Goal: Information Seeking & Learning: Learn about a topic

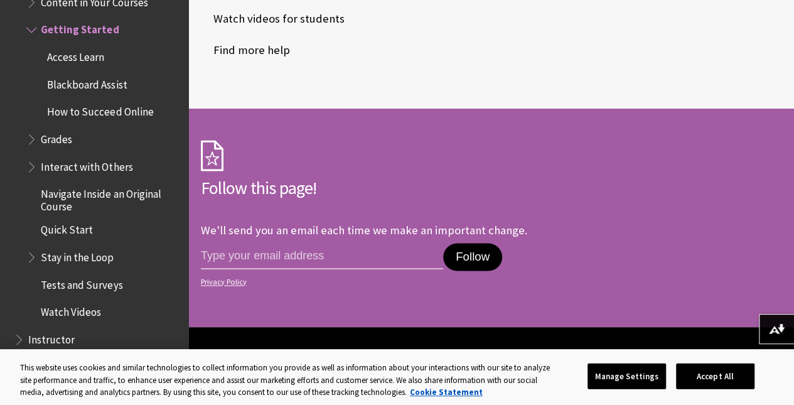
scroll to position [878, 0]
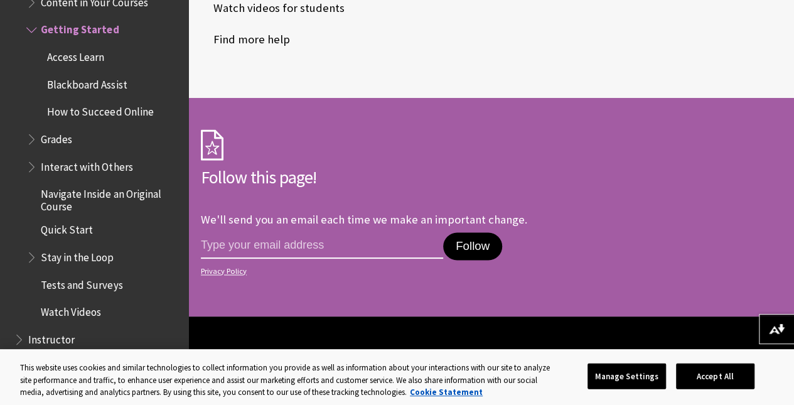
click at [301, 258] on input "email address" at bounding box center [322, 245] width 242 height 26
type input "lamson.deneil@gmail.com"
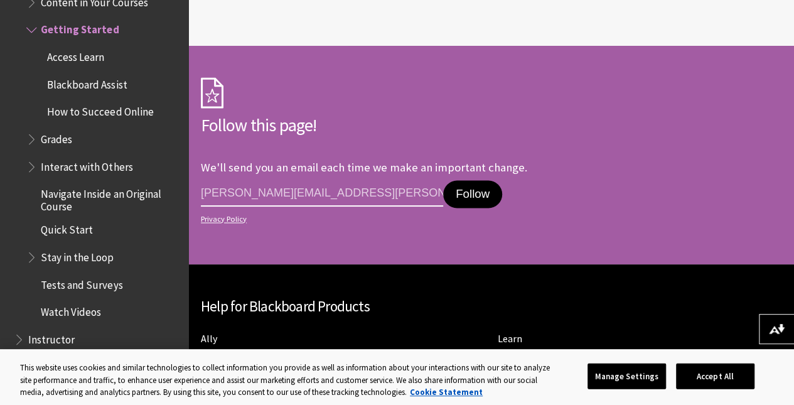
scroll to position [1004, 0]
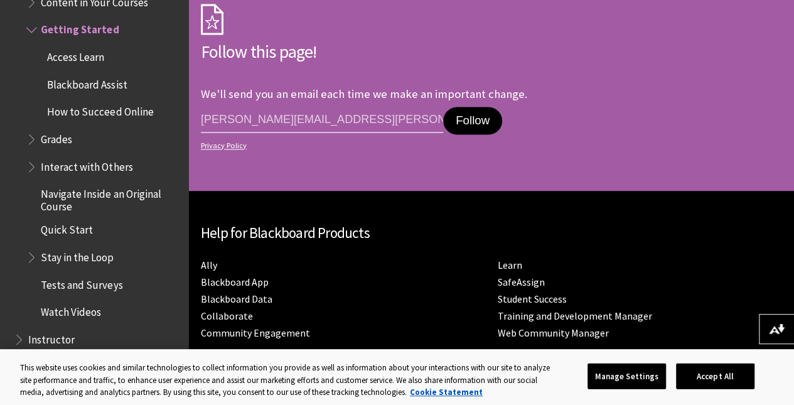
click at [489, 125] on button "Follow" at bounding box center [472, 121] width 59 height 28
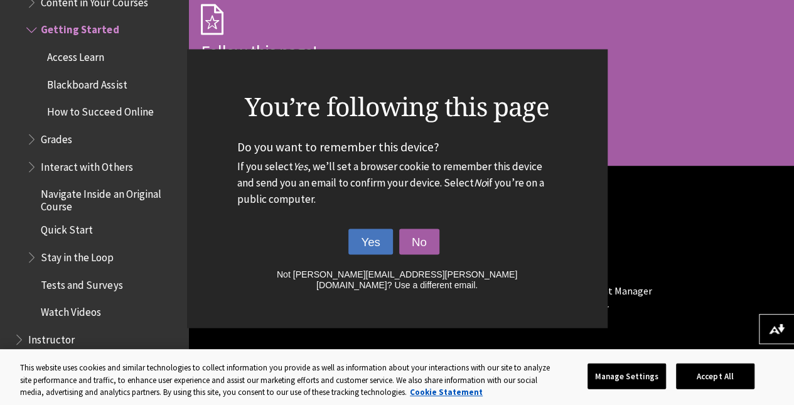
click at [378, 252] on button "Yes" at bounding box center [370, 241] width 45 height 26
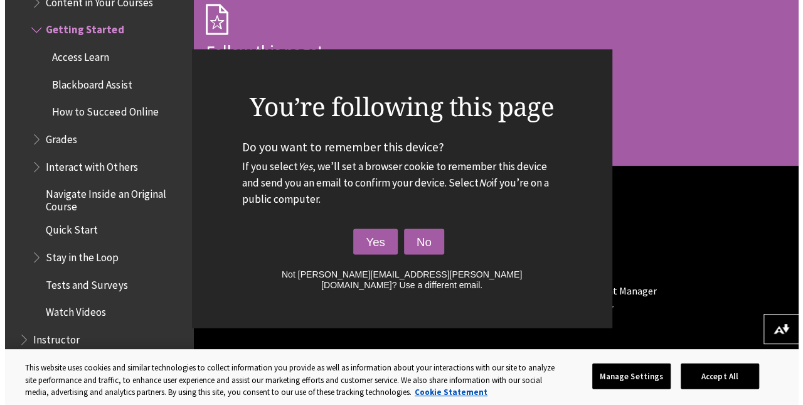
scroll to position [986, 0]
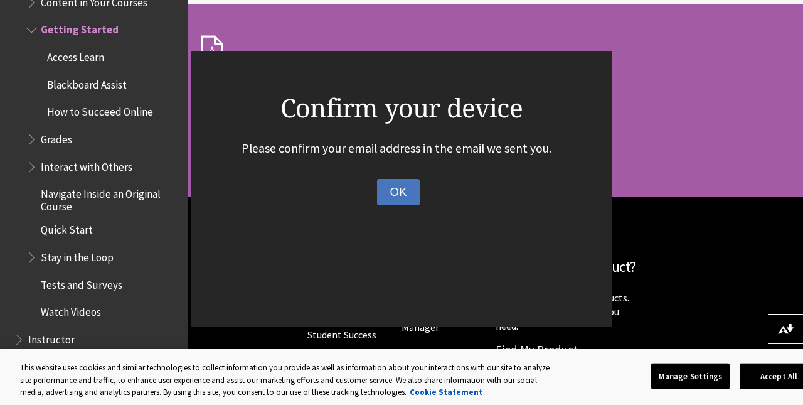
click at [394, 201] on button "OK" at bounding box center [398, 192] width 42 height 26
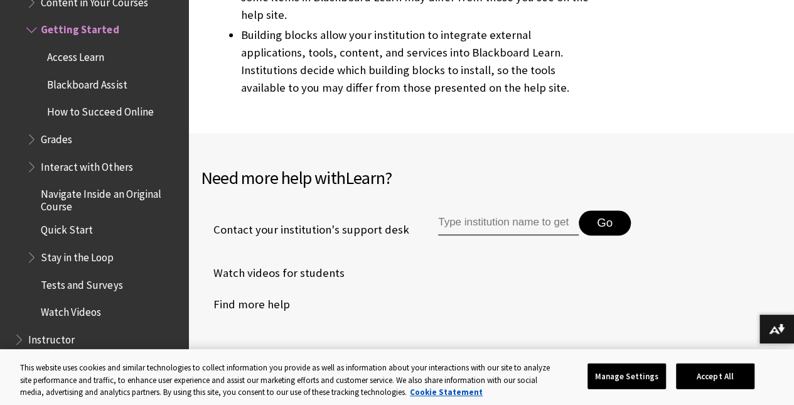
scroll to position [690, 0]
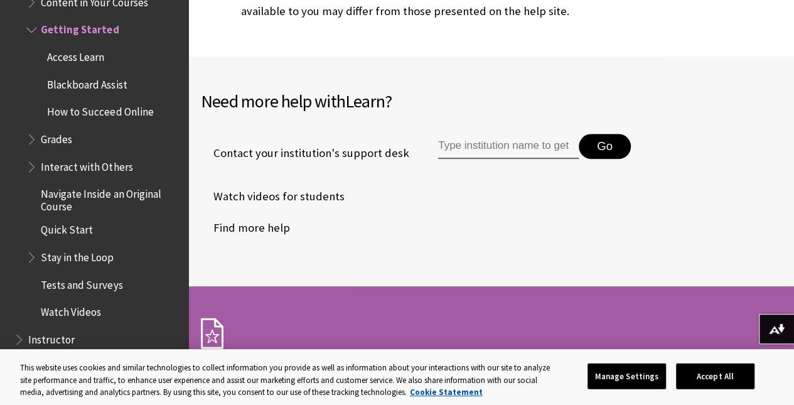
click at [445, 151] on input "Type institution name to get support" at bounding box center [508, 146] width 141 height 25
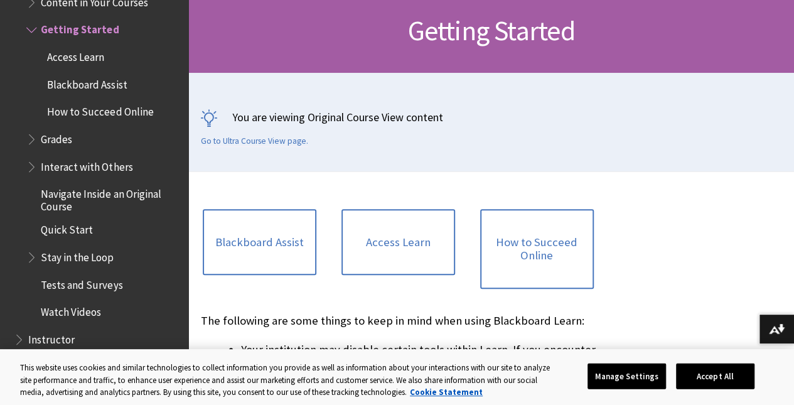
scroll to position [251, 0]
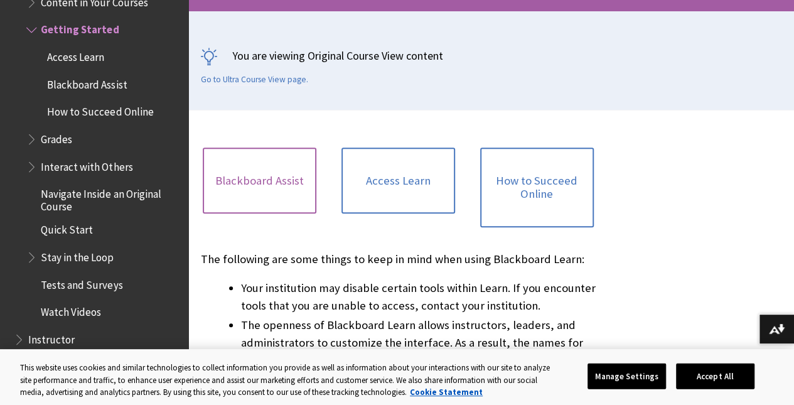
click at [293, 198] on link "Blackboard Assist" at bounding box center [260, 180] width 114 height 67
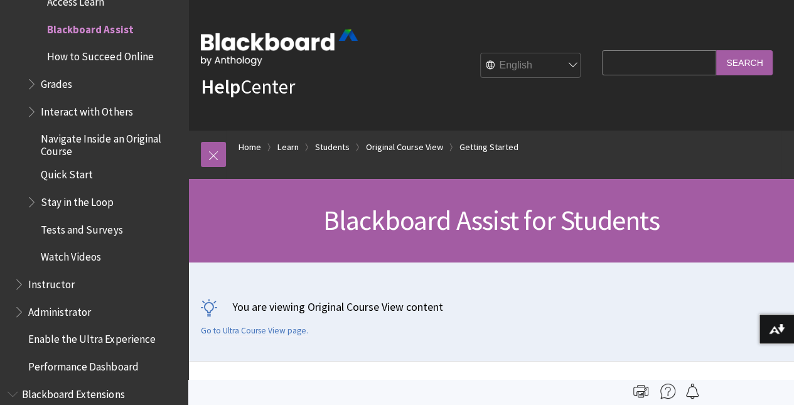
click at [61, 85] on span "Grades" at bounding box center [56, 81] width 31 height 17
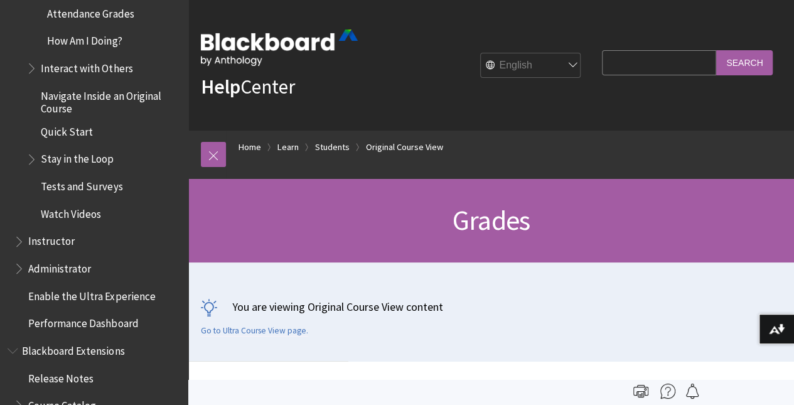
scroll to position [1764, 0]
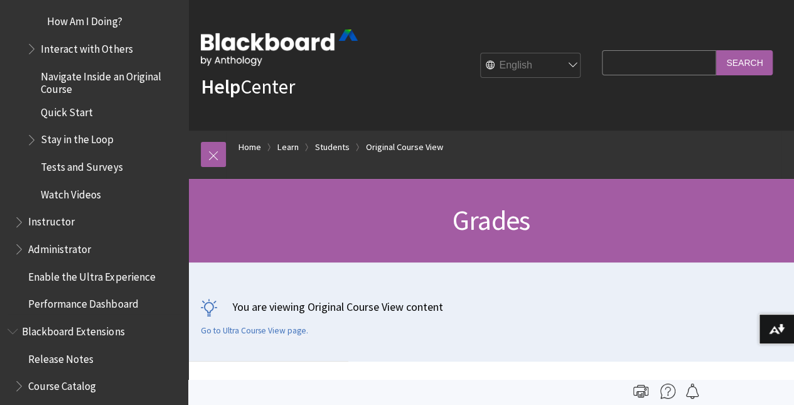
click at [112, 76] on span "Navigate Inside an Original Course" at bounding box center [110, 80] width 139 height 29
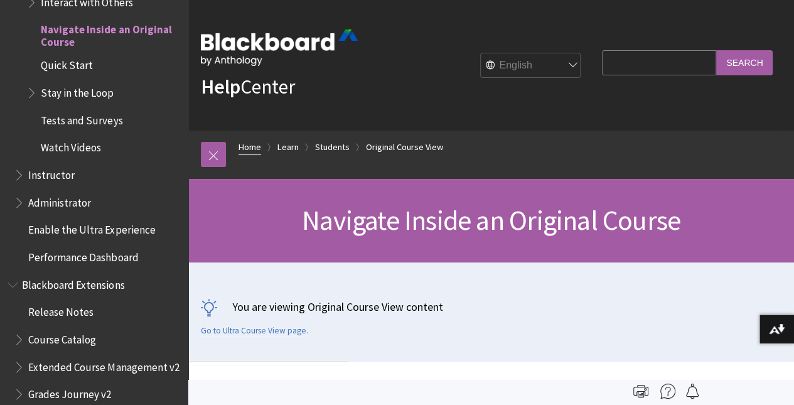
click at [250, 147] on link "Home" at bounding box center [249, 147] width 23 height 16
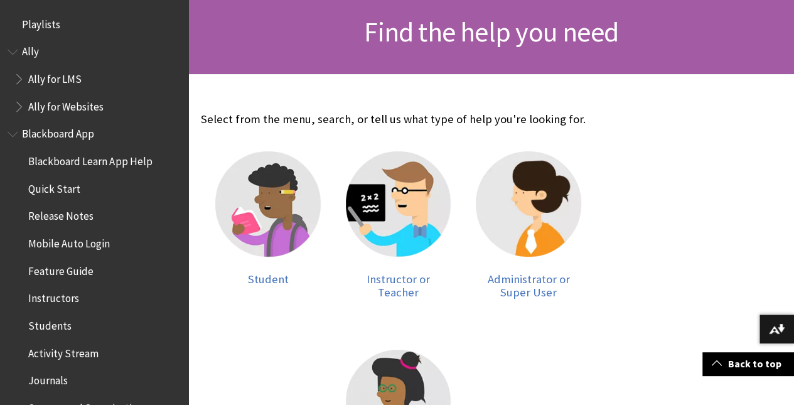
scroll to position [251, 0]
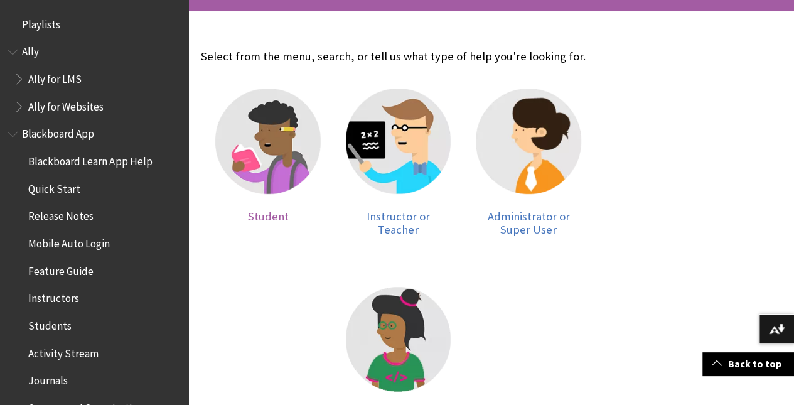
click at [242, 124] on img at bounding box center [267, 140] width 105 height 105
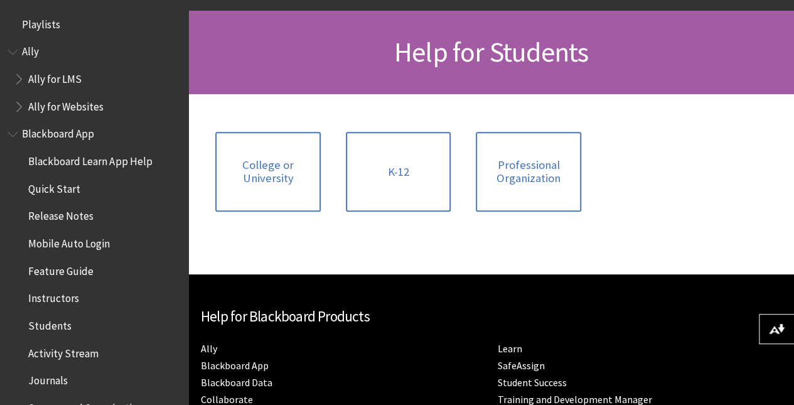
scroll to position [188, 0]
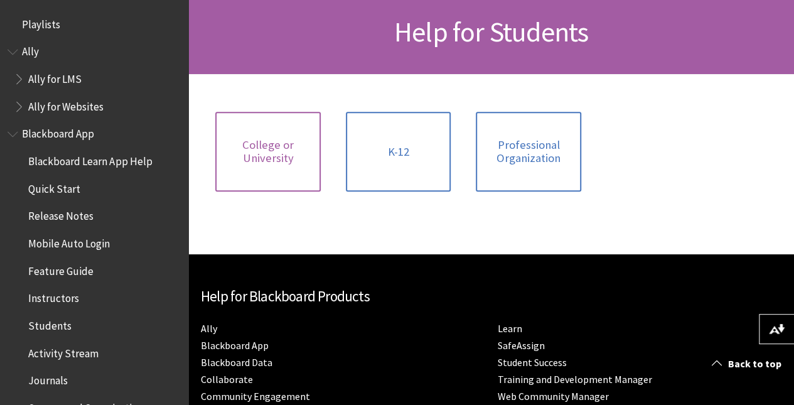
click at [321, 137] on link "College or University" at bounding box center [267, 152] width 105 height 80
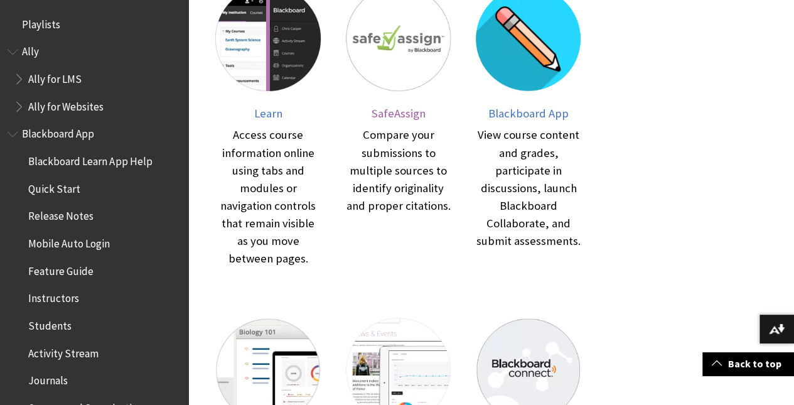
scroll to position [314, 0]
click at [476, 36] on img at bounding box center [528, 38] width 105 height 105
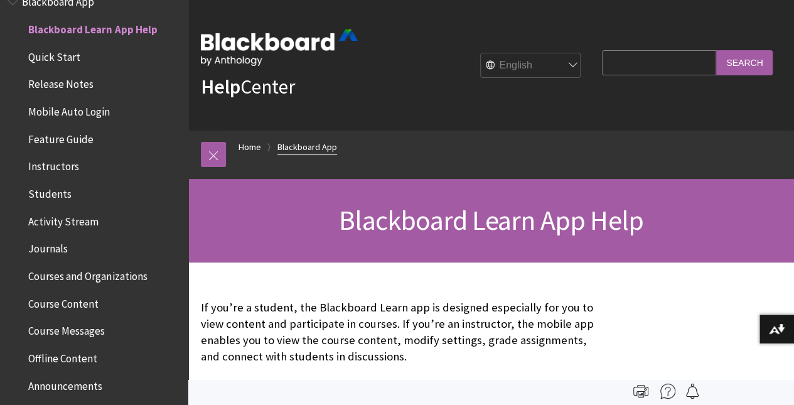
click at [323, 147] on link "Blackboard App" at bounding box center [307, 147] width 60 height 16
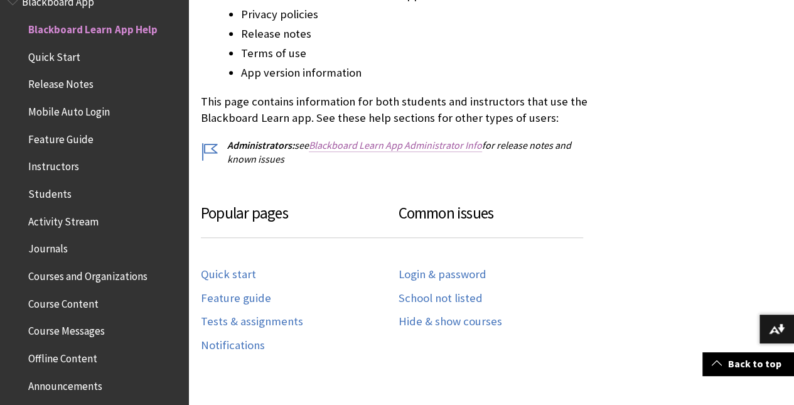
scroll to position [565, 0]
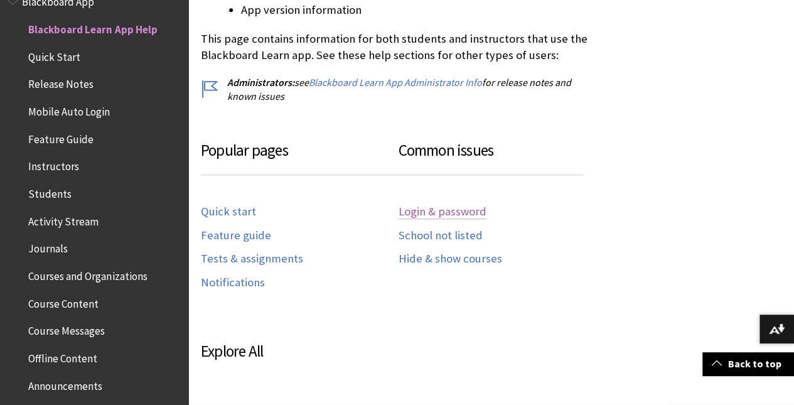
click at [440, 213] on link "Login & password" at bounding box center [442, 212] width 88 height 14
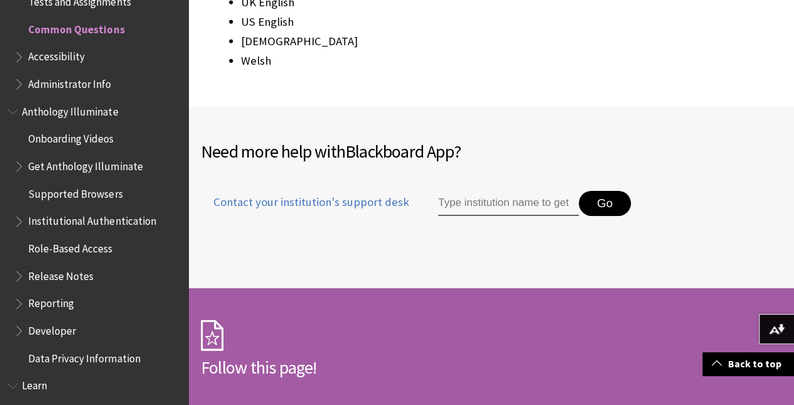
scroll to position [2101, 0]
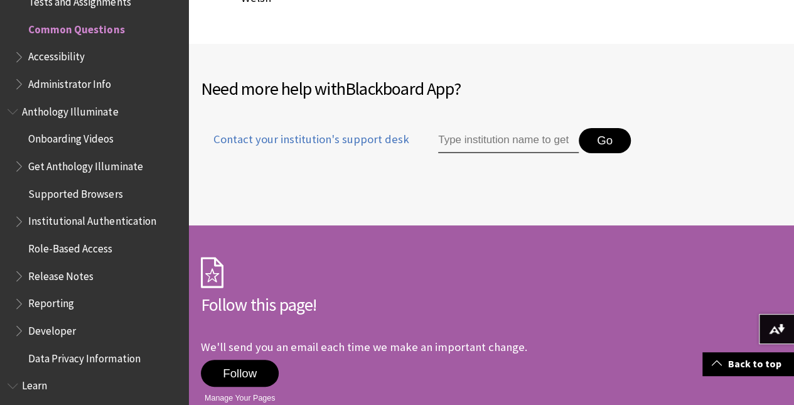
click at [447, 128] on input "Type institution name to get support" at bounding box center [508, 140] width 141 height 25
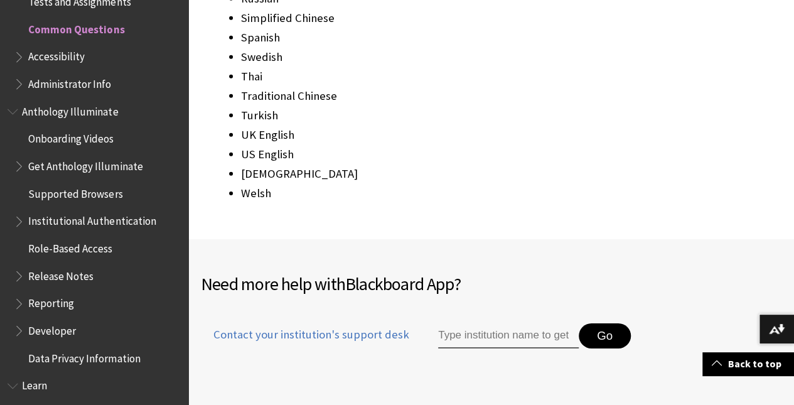
scroll to position [1945, 0]
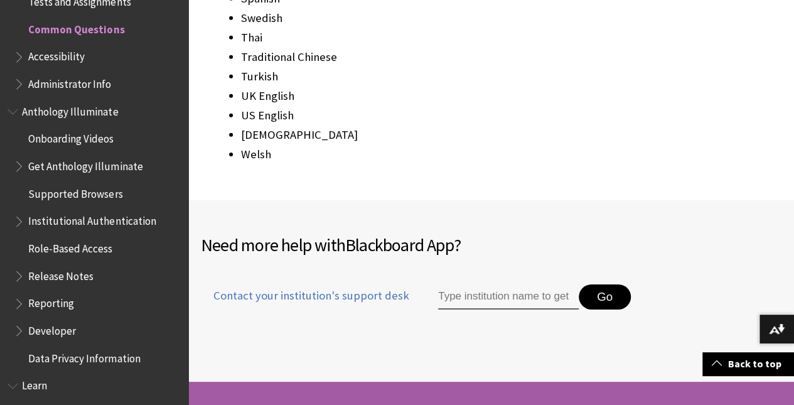
click at [462, 284] on input "Type institution name to get support" at bounding box center [508, 296] width 141 height 25
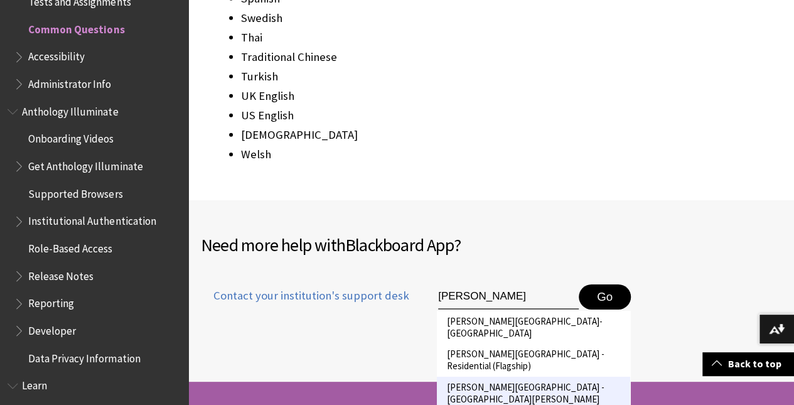
type input "[PERSON_NAME]"
click at [538, 376] on li "[PERSON_NAME][GEOGRAPHIC_DATA] - [GEOGRAPHIC_DATA][PERSON_NAME]" at bounding box center [533, 392] width 193 height 33
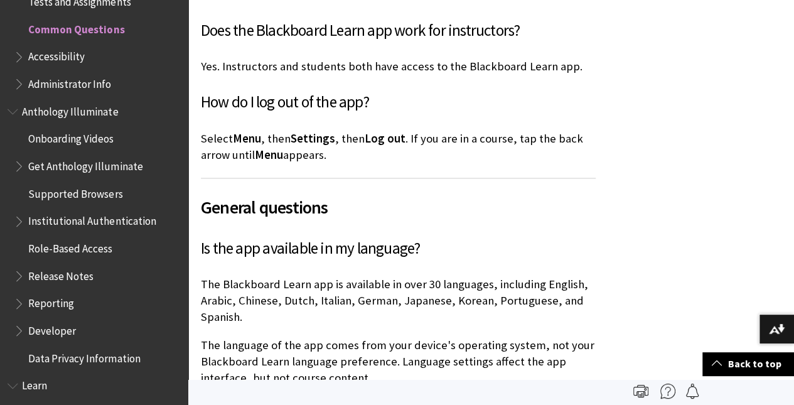
scroll to position [941, 0]
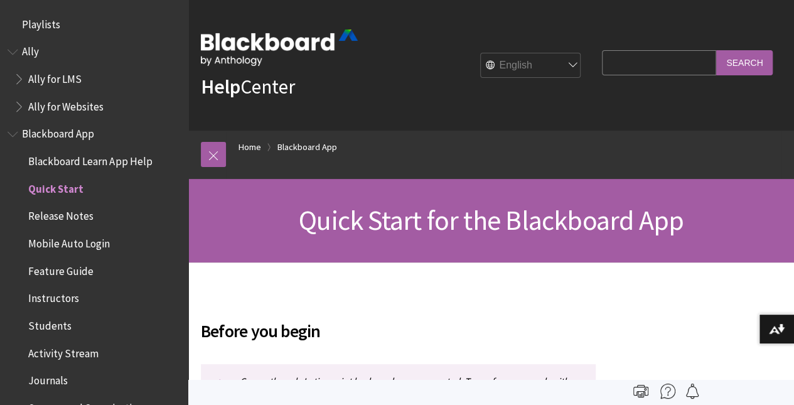
click at [61, 135] on span "Blackboard App" at bounding box center [58, 132] width 72 height 17
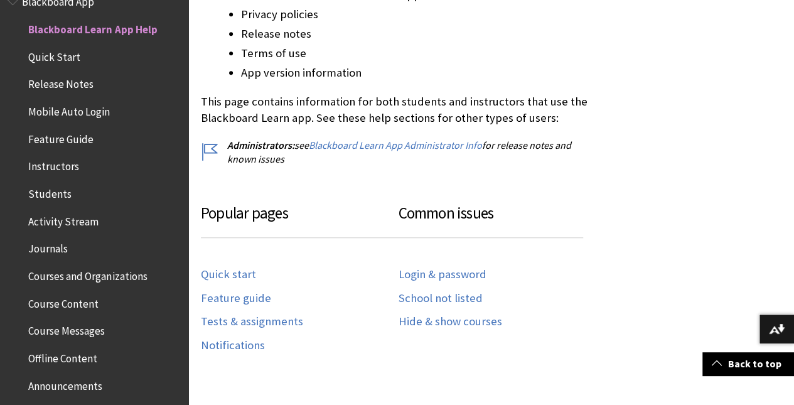
scroll to position [565, 0]
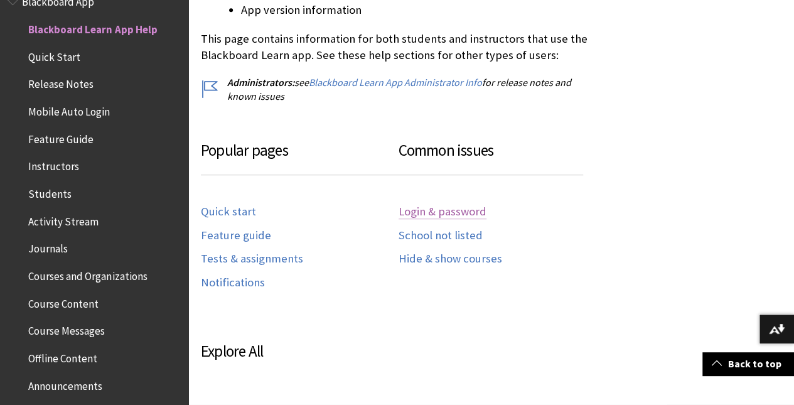
click at [461, 212] on link "Login & password" at bounding box center [442, 212] width 88 height 14
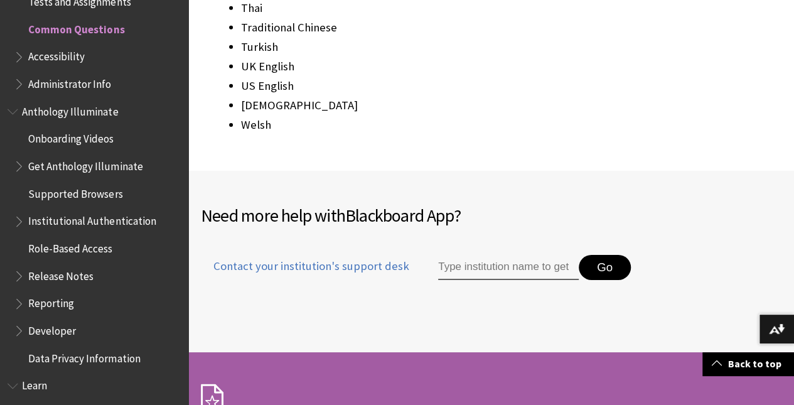
scroll to position [1976, 0]
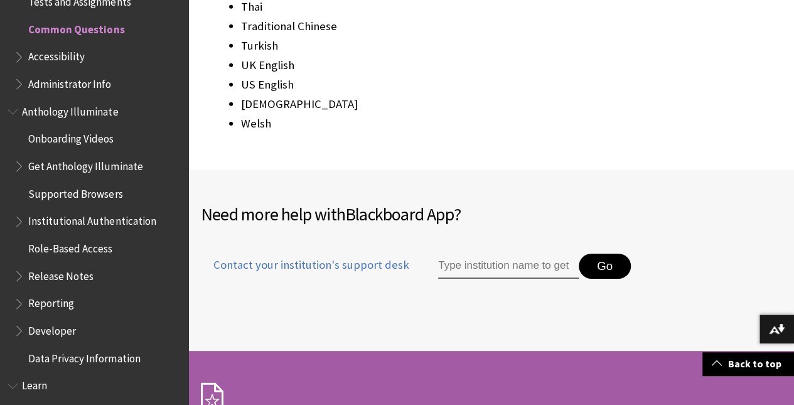
click at [454, 253] on input "Type institution name to get support" at bounding box center [508, 265] width 141 height 25
type input "k"
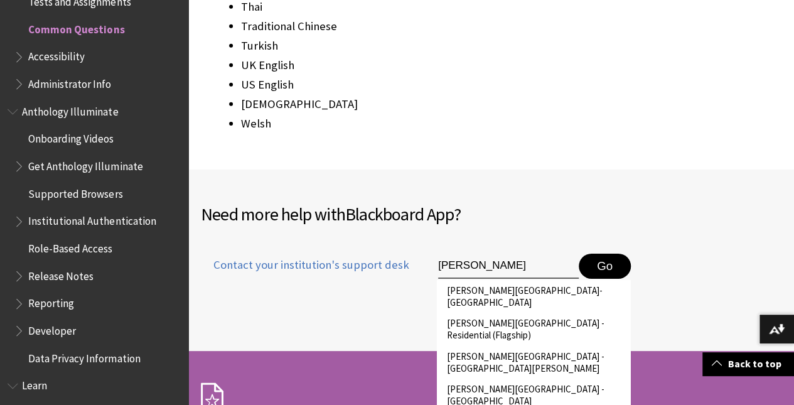
type input "[PERSON_NAME]"
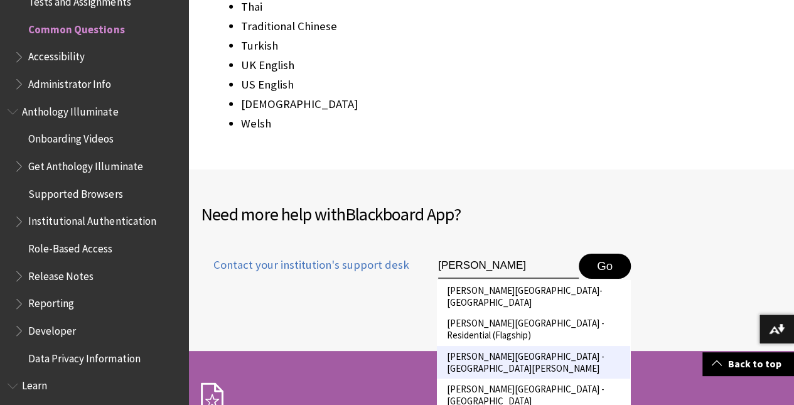
click at [568, 346] on li "[PERSON_NAME][GEOGRAPHIC_DATA] - [GEOGRAPHIC_DATA][PERSON_NAME]" at bounding box center [533, 362] width 193 height 33
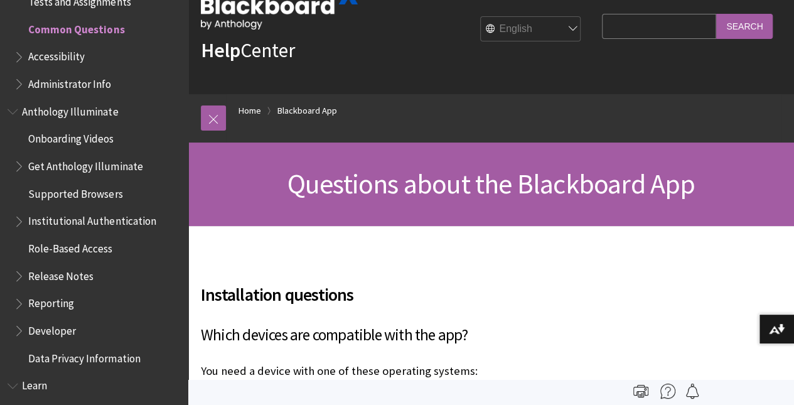
scroll to position [0, 0]
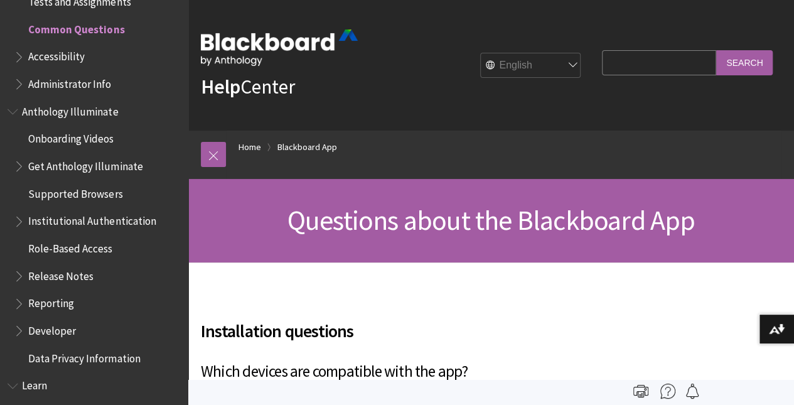
click at [61, 62] on span "Accessibility" at bounding box center [56, 54] width 56 height 17
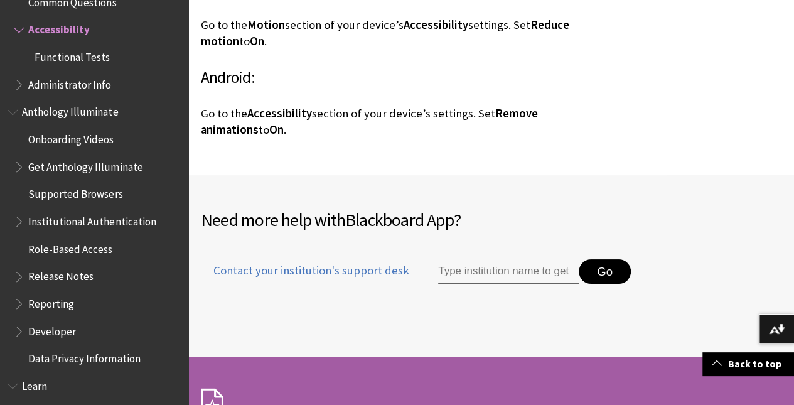
scroll to position [2384, 0]
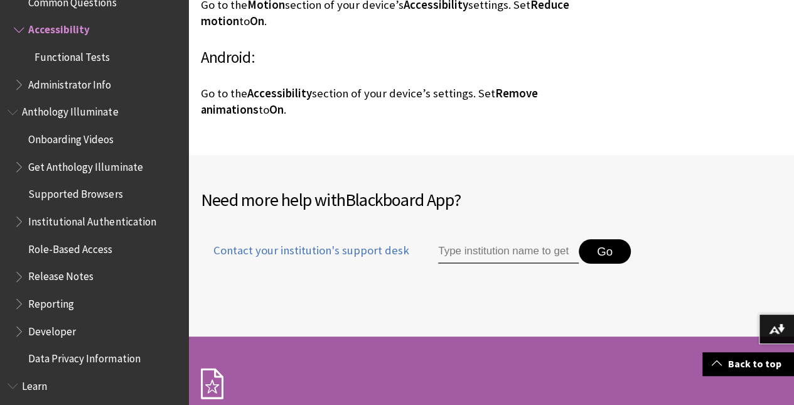
click at [462, 239] on input "Type institution name to get support" at bounding box center [508, 251] width 141 height 25
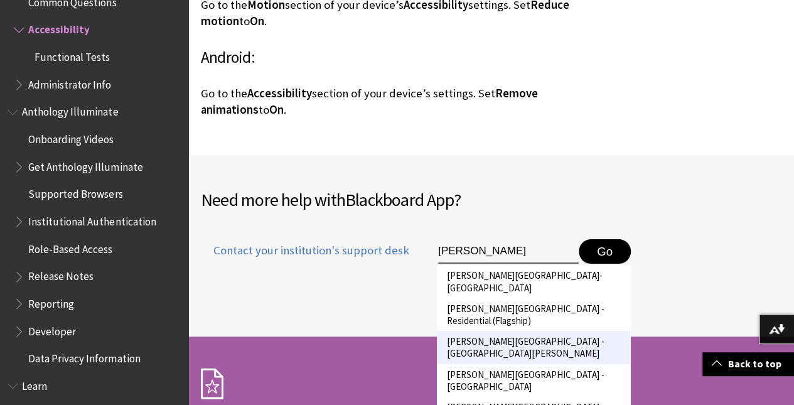
type input "[PERSON_NAME]"
click at [521, 331] on li "[PERSON_NAME][GEOGRAPHIC_DATA] - [GEOGRAPHIC_DATA][PERSON_NAME]" at bounding box center [533, 347] width 193 height 33
